Goal: Task Accomplishment & Management: Complete application form

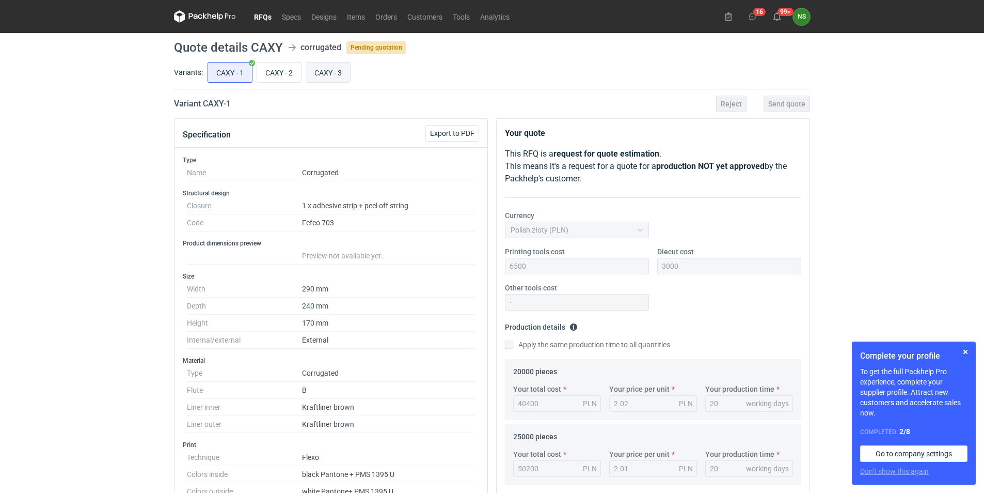
click at [325, 72] on input "CAXY - 3" at bounding box center [328, 72] width 44 height 20
radio input "true"
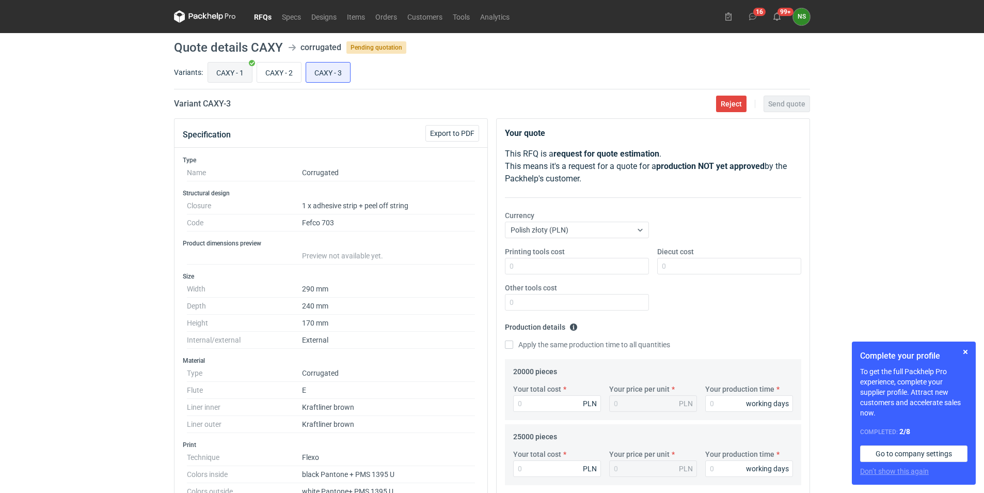
click at [222, 72] on input "CAXY - 1" at bounding box center [230, 72] width 44 height 20
radio input "true"
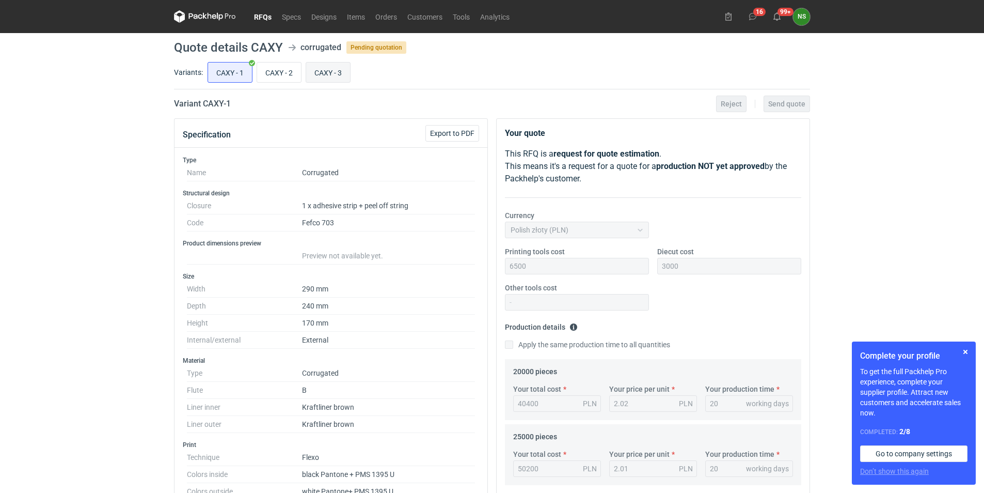
click at [337, 69] on input "CAXY - 3" at bounding box center [328, 72] width 44 height 20
radio input "true"
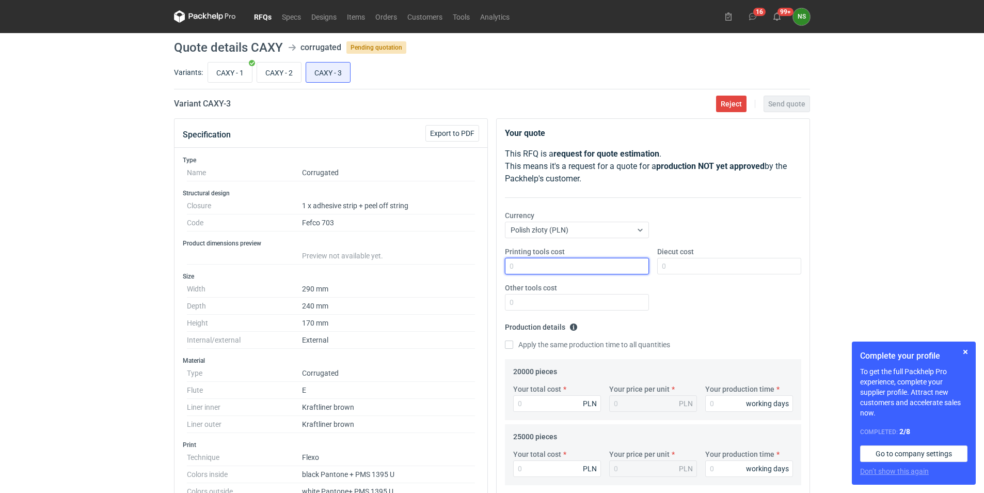
click at [517, 263] on input "Printing tools cost" at bounding box center [577, 266] width 144 height 17
type input "4500"
type input "3000"
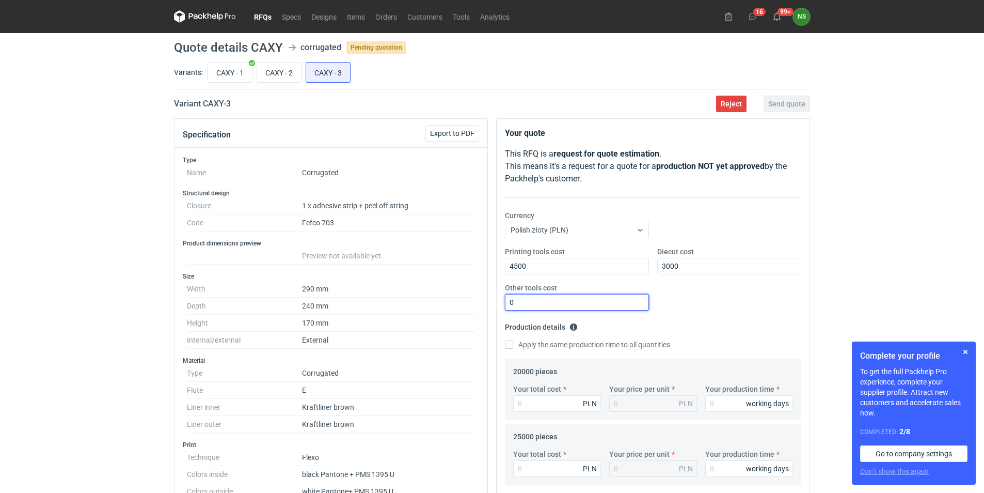
type input "0"
click at [548, 405] on input "Your total cost" at bounding box center [557, 403] width 88 height 17
type input "3816"
type input "0.19"
type input "38160"
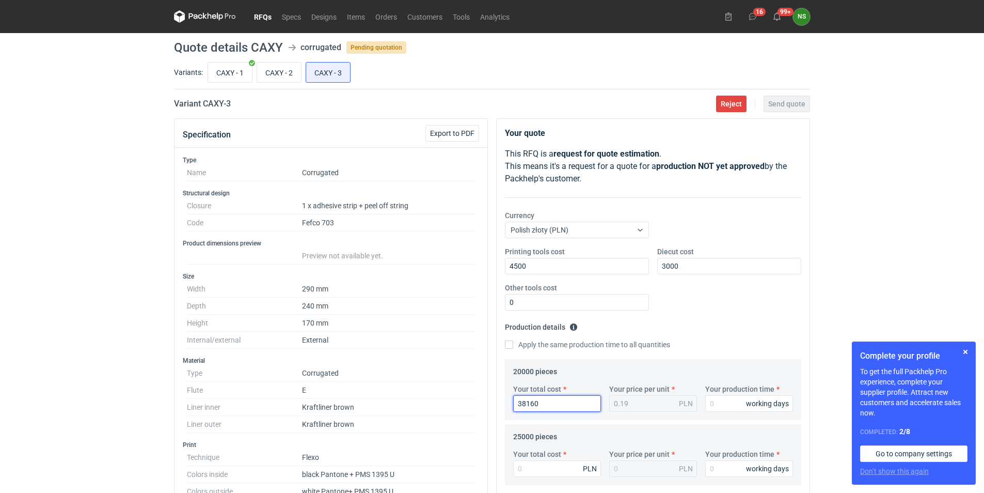
type input "1.91"
type input "38160"
click at [720, 399] on input "Your production time" at bounding box center [749, 403] width 88 height 17
type input "47360"
drag, startPoint x: 740, startPoint y: 402, endPoint x: 653, endPoint y: 398, distance: 87.9
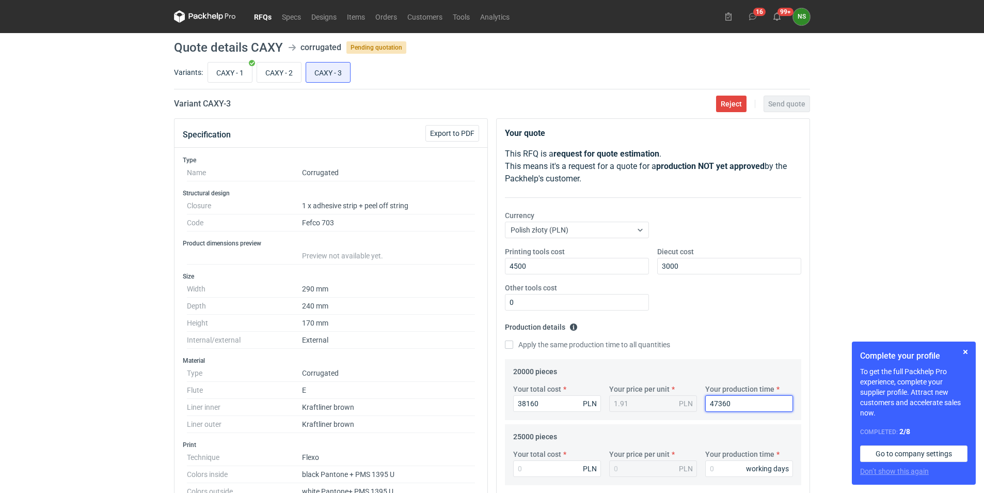
click at [653, 398] on div "Your total cost 38160 PLN Your price per unit 1.91 PLN Your production time 473…" at bounding box center [653, 402] width 288 height 36
click at [549, 404] on input "38160" at bounding box center [557, 403] width 88 height 17
drag, startPoint x: 710, startPoint y: 403, endPoint x: 733, endPoint y: 410, distance: 23.8
click at [714, 402] on input "Your production time" at bounding box center [749, 403] width 88 height 17
type input "10"
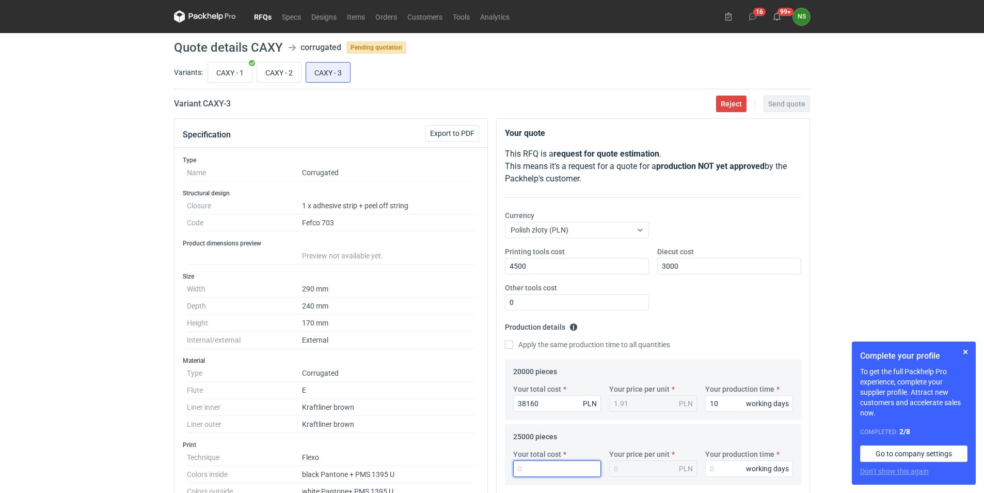
click at [530, 472] on input "Your total cost" at bounding box center [557, 468] width 88 height 17
type input "47350"
type input "1.89"
type input "47350"
click at [730, 460] on div "Your production time working days" at bounding box center [749, 463] width 96 height 28
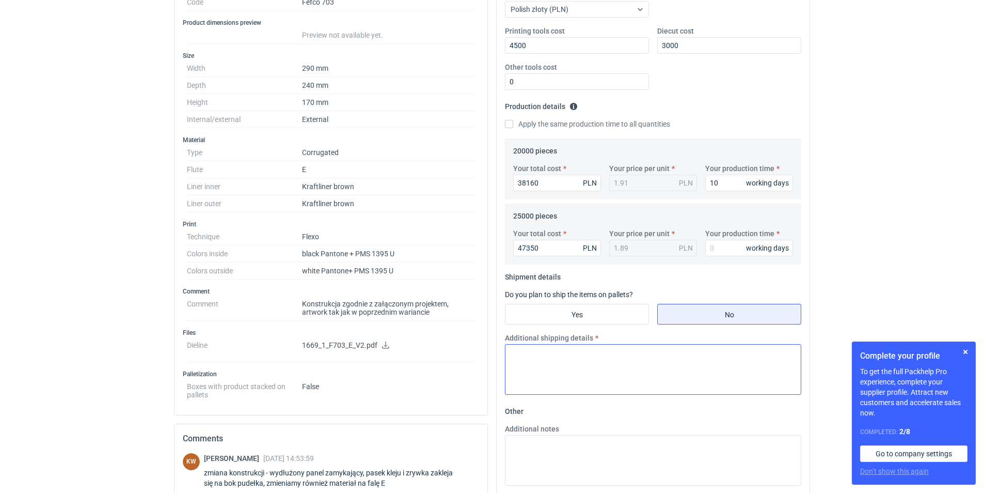
scroll to position [230, 0]
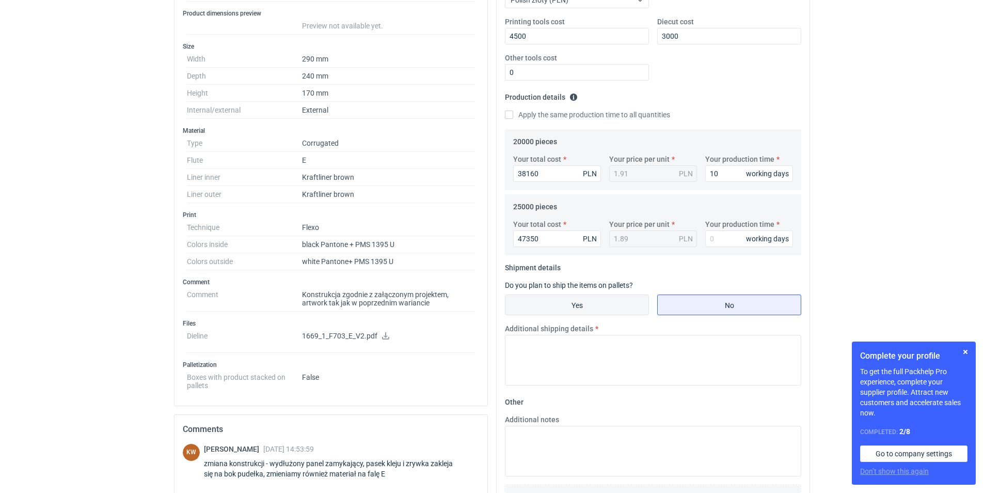
click at [593, 308] on input "Yes" at bounding box center [577, 305] width 143 height 20
radio input "true"
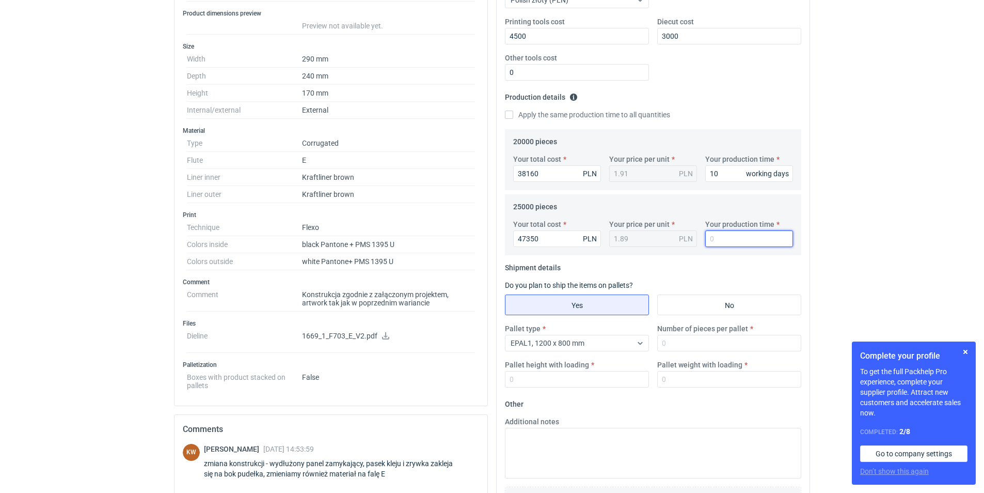
click at [723, 237] on input "Your production time" at bounding box center [749, 238] width 88 height 17
drag, startPoint x: 707, startPoint y: 241, endPoint x: 700, endPoint y: 246, distance: 8.9
click at [701, 243] on div "Your production time 10 working days" at bounding box center [749, 233] width 96 height 28
type input "10"
click at [670, 338] on input "Number of pieces per pallet" at bounding box center [729, 343] width 144 height 17
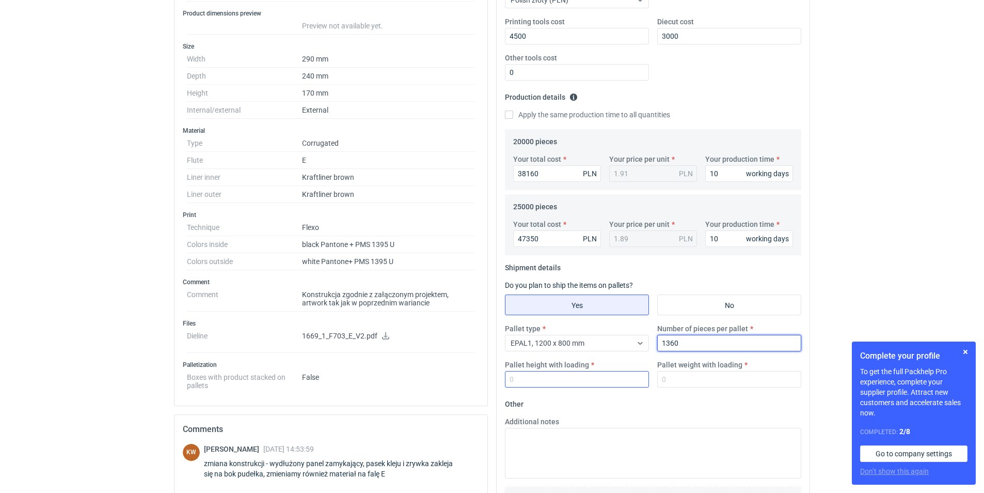
type input "1360"
click at [529, 375] on input "Pallet height with loading" at bounding box center [577, 379] width 144 height 17
type input "1800"
click at [669, 380] on input "Pallet weight with loading" at bounding box center [729, 379] width 144 height 17
type input "320"
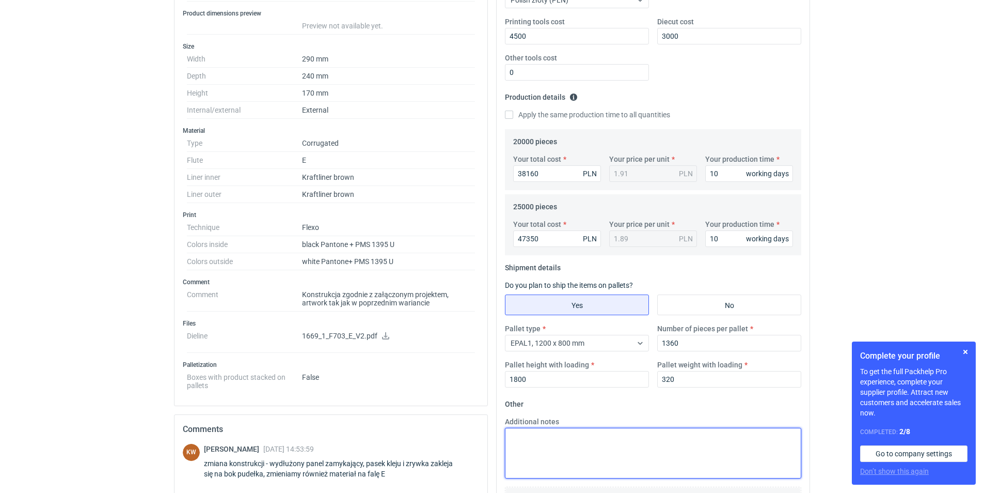
click at [580, 449] on textarea "Additional notes" at bounding box center [653, 453] width 296 height 51
type textarea "gramatura 420"
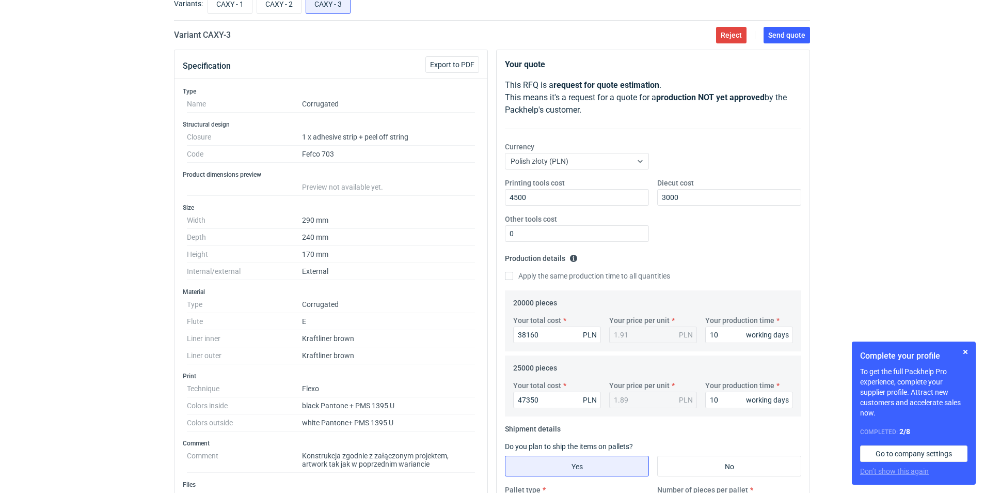
scroll to position [0, 0]
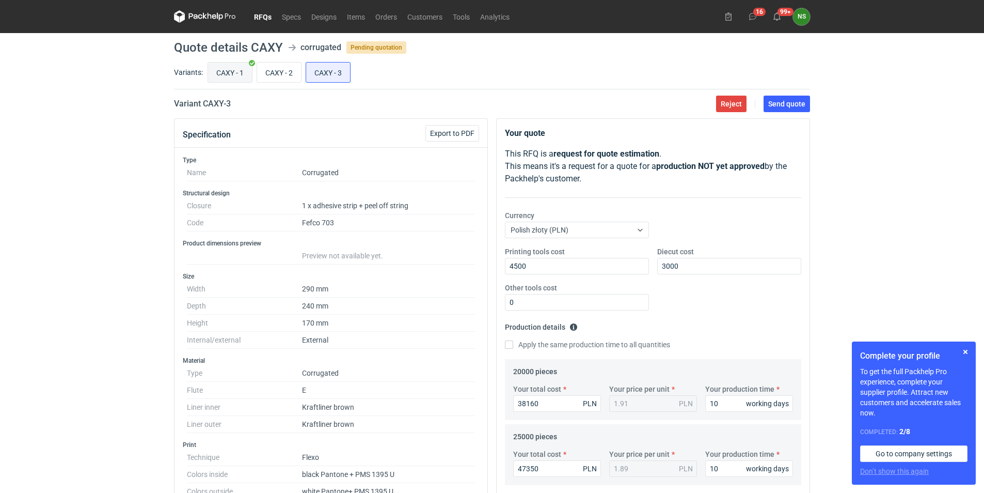
click at [230, 70] on input "CAXY - 1" at bounding box center [230, 72] width 44 height 20
radio input "true"
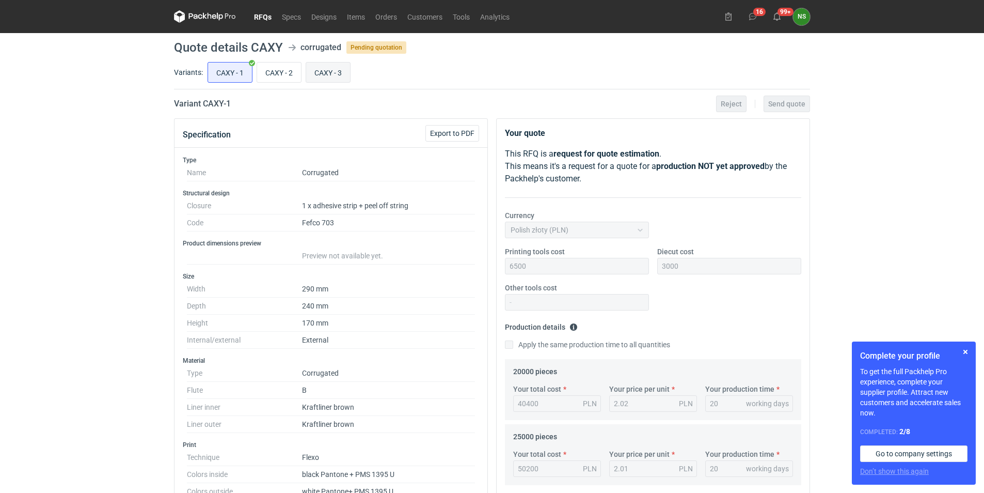
click at [312, 76] on input "CAXY - 3" at bounding box center [328, 72] width 44 height 20
radio input "true"
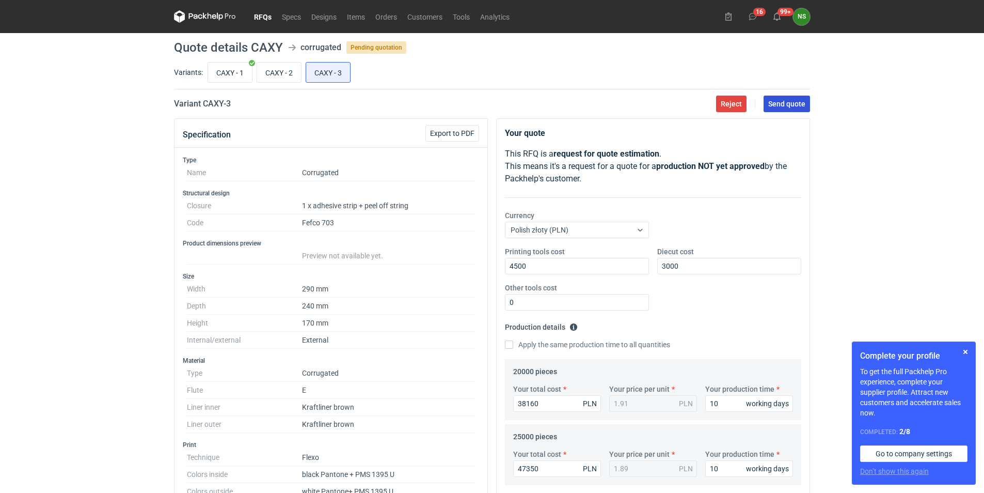
click at [790, 104] on span "Send quote" at bounding box center [786, 103] width 37 height 7
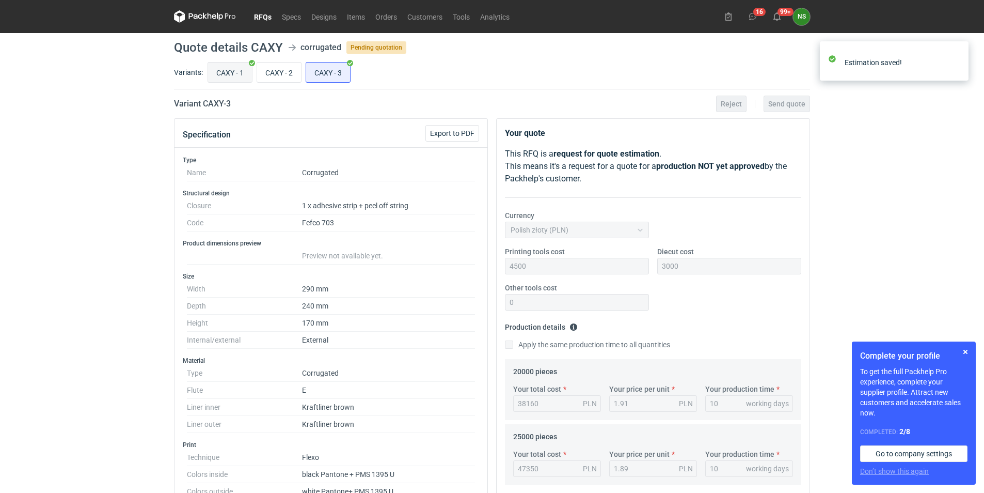
click at [229, 73] on input "CAXY - 1" at bounding box center [230, 72] width 44 height 20
radio input "true"
click at [277, 73] on input "CAXY - 2" at bounding box center [279, 72] width 44 height 20
radio input "true"
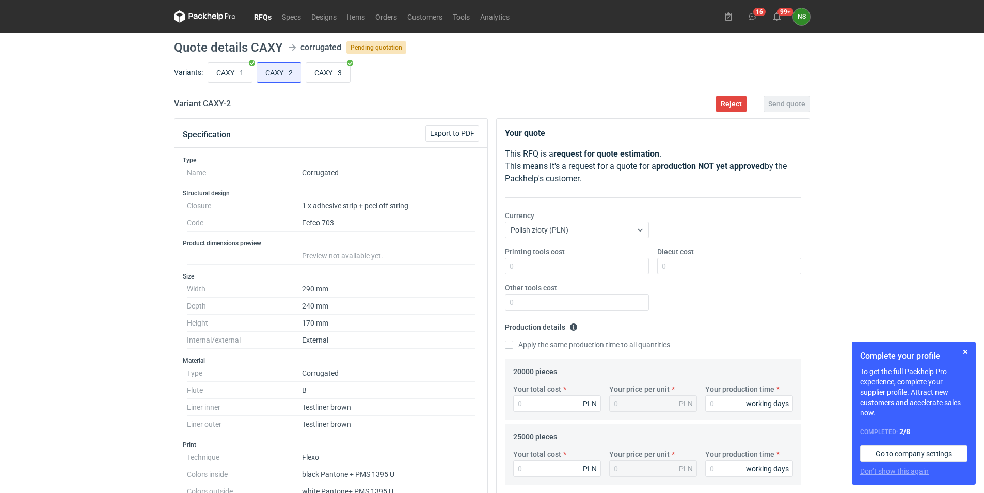
click at [270, 14] on link "RFQs" at bounding box center [263, 16] width 28 height 12
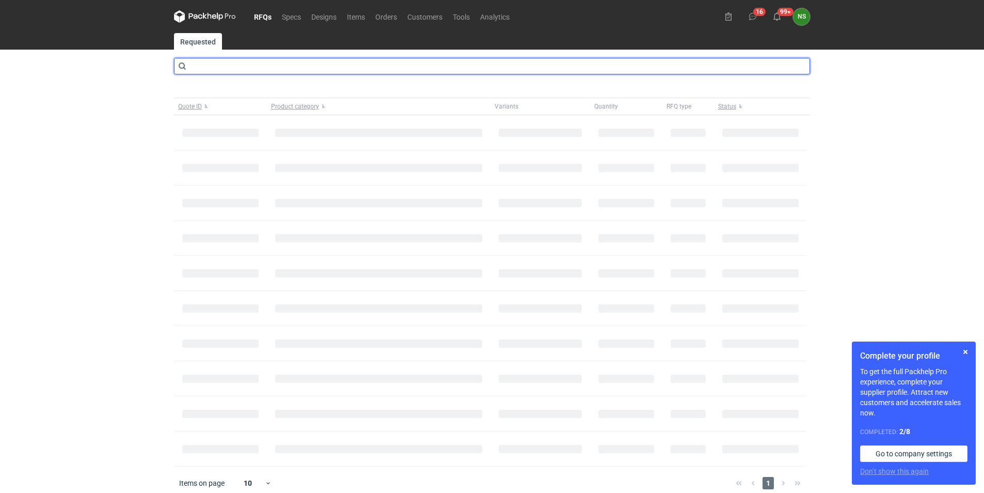
click at [373, 66] on input "text" at bounding box center [492, 66] width 636 height 17
type input "caft"
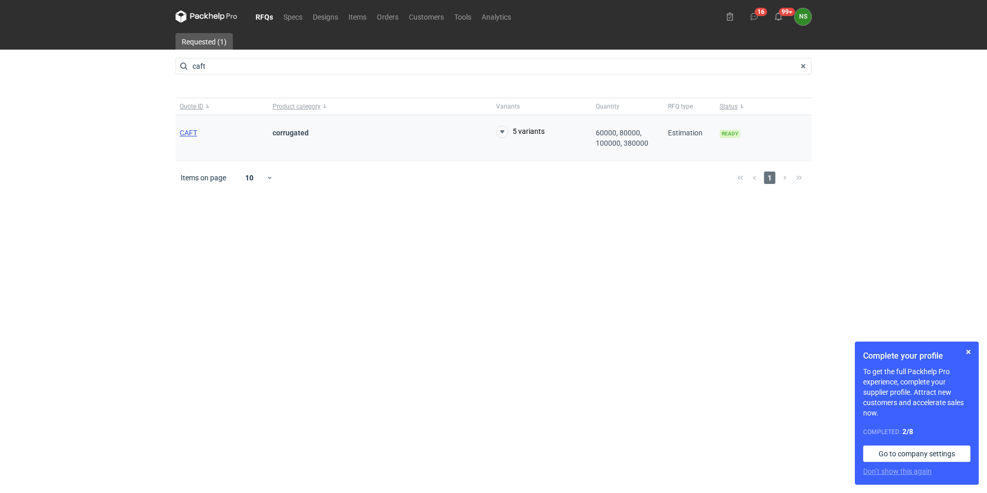
click at [185, 131] on span "CAFT" at bounding box center [189, 133] width 18 height 8
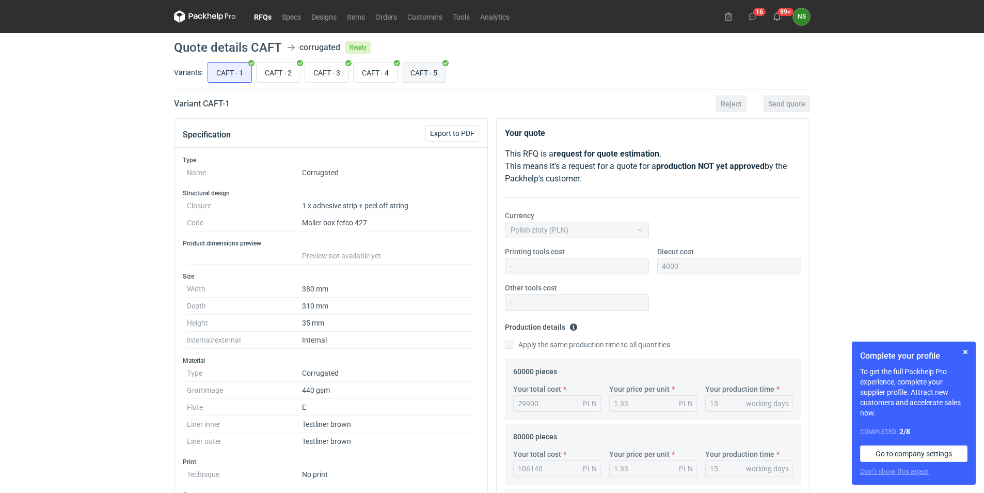
click at [437, 71] on input "CAFT - 5" at bounding box center [423, 72] width 43 height 20
radio input "true"
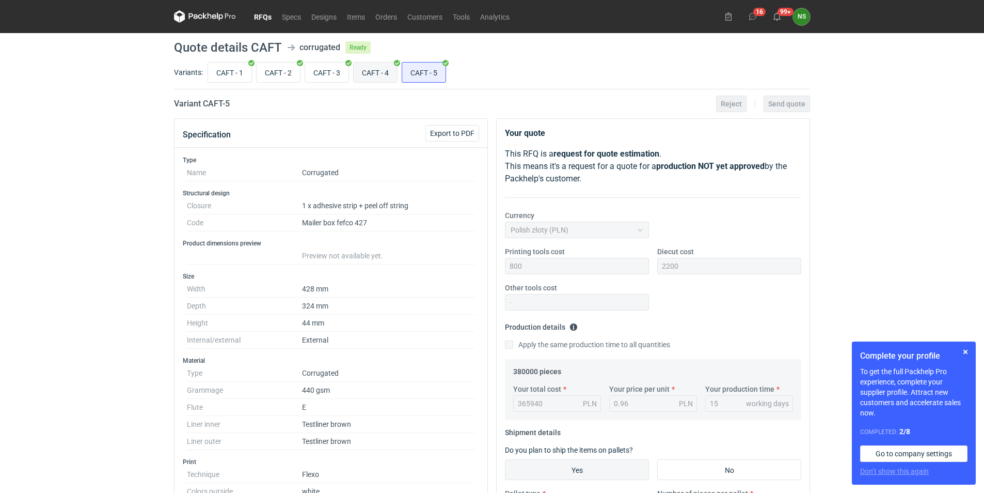
click at [379, 69] on input "CAFT - 4" at bounding box center [375, 72] width 43 height 20
radio input "true"
